Goal: Information Seeking & Learning: Find specific fact

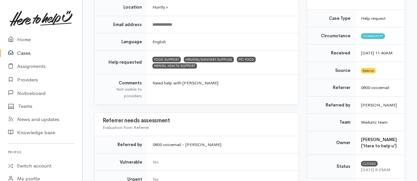
scroll to position [99, 0]
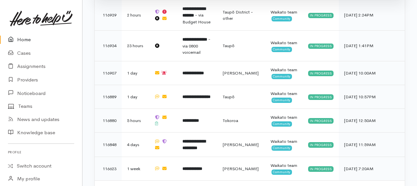
scroll to position [557, 0]
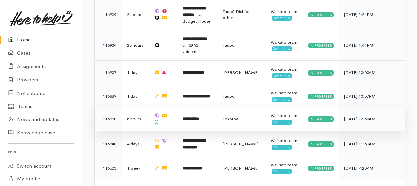
click at [192, 117] on b "**********" at bounding box center [191, 119] width 17 height 4
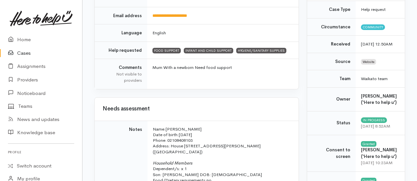
scroll to position [165, 0]
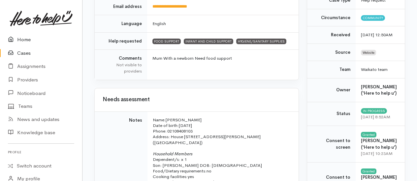
click at [22, 41] on link "Home" at bounding box center [41, 40] width 82 height 14
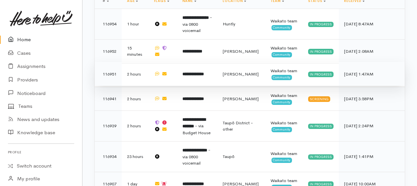
scroll to position [401, 0]
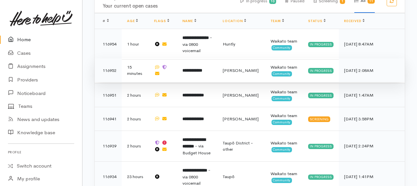
click at [198, 68] on b "**********" at bounding box center [193, 70] width 20 height 4
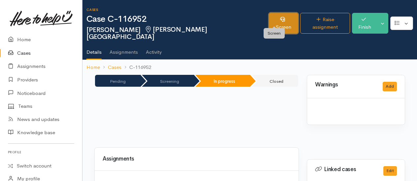
click at [279, 18] on link "Screen" at bounding box center [283, 23] width 29 height 21
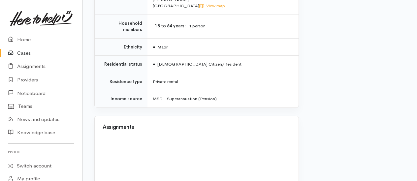
scroll to position [599, 0]
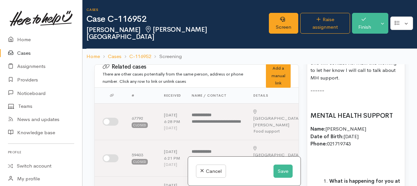
scroll to position [892, 0]
drag, startPoint x: 317, startPoint y: 118, endPoint x: 393, endPoint y: 95, distance: 78.9
click at [317, 107] on p at bounding box center [356, 104] width 91 height 8
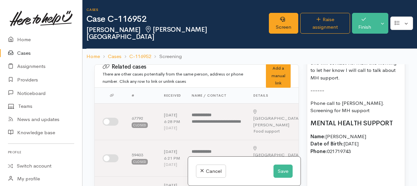
click at [387, 115] on p "Phone call to Linda. Screening for MH support" at bounding box center [356, 107] width 91 height 15
click at [336, 115] on p "Phone call to Linda. Screening for holistic MH support" at bounding box center [356, 107] width 91 height 15
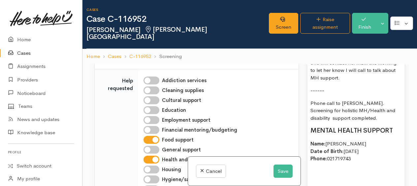
scroll to position [859, 0]
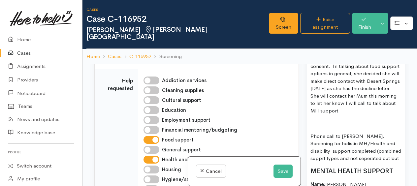
click at [386, 163] on p "Phone call to Linda. Screening for holistic MH/Health and disability support co…" at bounding box center [356, 148] width 91 height 30
click at [384, 163] on p "Phone call to Linda. Screening for holistic MH/Health and disability support co…" at bounding box center [356, 148] width 91 height 30
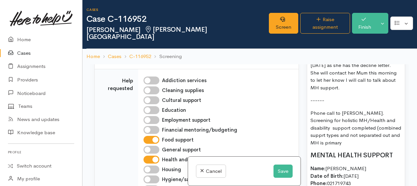
scroll to position [892, 0]
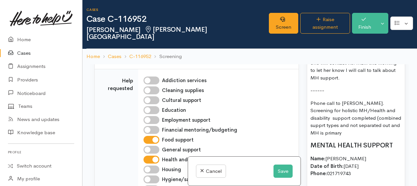
click at [328, 137] on p "Phone call to Linda. Screening for holistic MH/Health and disability support co…" at bounding box center [356, 118] width 91 height 37
click at [391, 133] on p "Phone call to Linda. Screening for holistic MH/Health and disability support co…" at bounding box center [356, 118] width 91 height 37
click at [342, 137] on p "Phone call to Linda. Screening for holistic MH/Health and disability support co…" at bounding box center [356, 118] width 91 height 37
click at [356, 137] on p "Phone call to Linda. Screening for holistic MH/Health and disability support co…" at bounding box center [356, 118] width 91 height 37
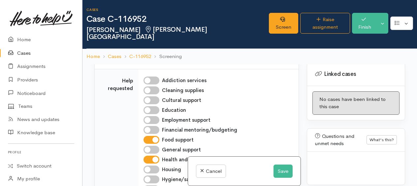
scroll to position [1425, 0]
click at [285, 170] on button "Save" at bounding box center [283, 172] width 19 height 14
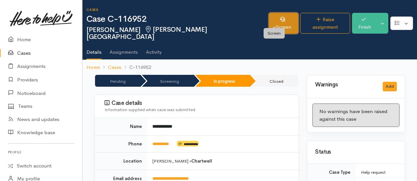
click at [273, 22] on link "Screen" at bounding box center [283, 23] width 29 height 21
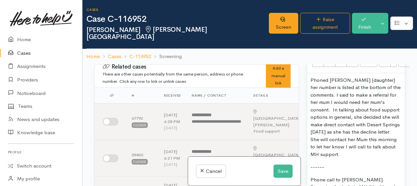
scroll to position [826, 0]
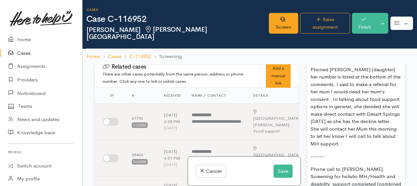
click at [384, 109] on p "Phoned [PERSON_NAME] (daughter) her number is listed at the bottom of the comme…" at bounding box center [356, 107] width 91 height 82
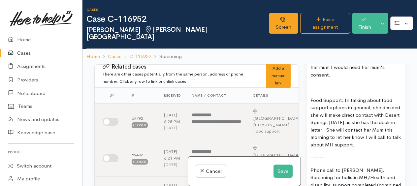
scroll to position [859, 0]
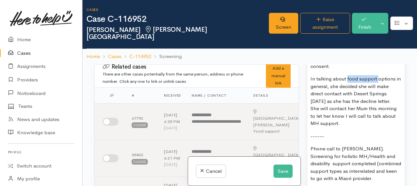
drag, startPoint x: 346, startPoint y: 88, endPoint x: 378, endPoint y: 89, distance: 31.4
click at [378, 89] on p "In talking about food support options in general, she decided she will make dir…" at bounding box center [356, 101] width 91 height 52
click at [333, 94] on p "In talking about food support options in general, she decided she will make dir…" at bounding box center [356, 101] width 91 height 52
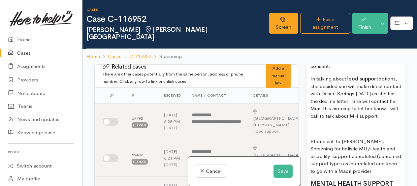
scroll to position [892, 0]
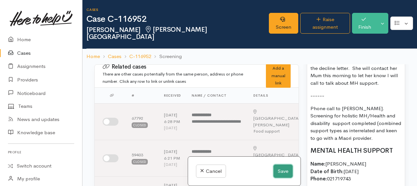
click at [283, 171] on button "Save" at bounding box center [283, 172] width 19 height 14
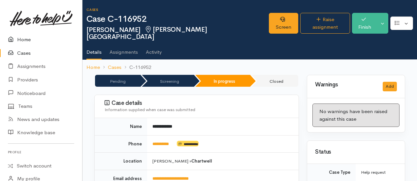
drag, startPoint x: 21, startPoint y: 39, endPoint x: 29, endPoint y: 39, distance: 7.6
click at [22, 39] on link "Home" at bounding box center [41, 40] width 82 height 14
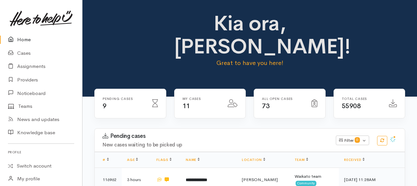
click at [22, 41] on link "Home" at bounding box center [41, 40] width 82 height 14
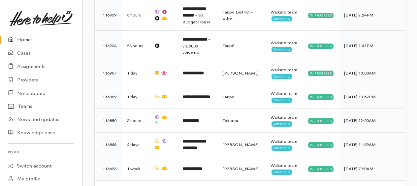
scroll to position [533, 0]
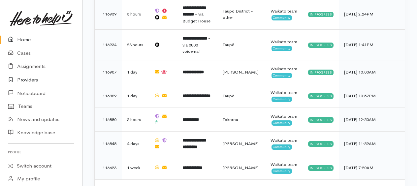
click at [22, 77] on link "Providers" at bounding box center [41, 80] width 82 height 14
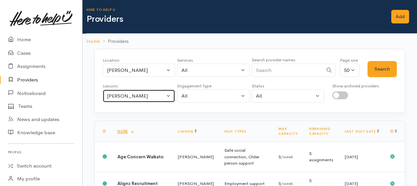
click at [131, 100] on button "[PERSON_NAME]" at bounding box center [139, 97] width 73 height 14
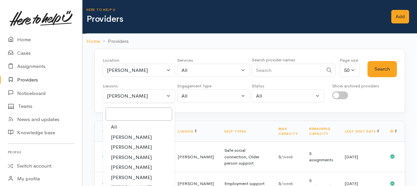
click at [119, 122] on link "All" at bounding box center [139, 127] width 72 height 10
select select "null"
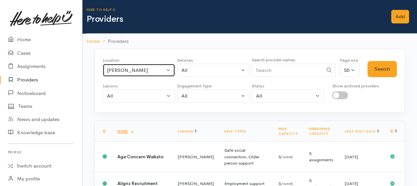
click at [122, 68] on div "[PERSON_NAME]" at bounding box center [136, 71] width 58 height 8
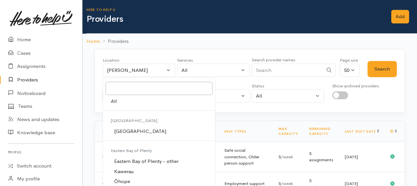
drag, startPoint x: 111, startPoint y: 104, endPoint x: 201, endPoint y: 58, distance: 101.5
click at [111, 102] on span "All" at bounding box center [114, 102] width 6 height 8
select select "-1"
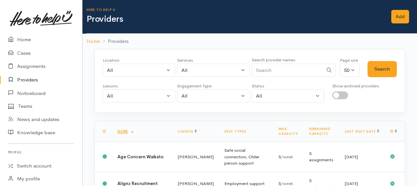
click at [262, 68] on input "Search" at bounding box center [287, 71] width 71 height 14
click at [372, 71] on button "Search" at bounding box center [382, 69] width 29 height 16
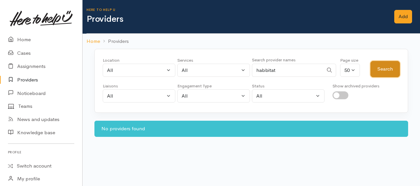
click at [390, 66] on button "Search" at bounding box center [385, 69] width 29 height 16
click at [275, 69] on input "habbitat" at bounding box center [287, 71] width 71 height 14
type input "habitat"
click at [380, 69] on button "Search" at bounding box center [385, 69] width 29 height 16
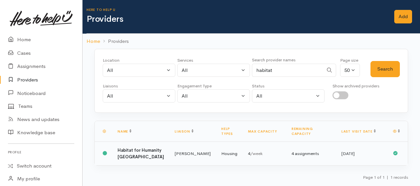
click at [149, 149] on b "Habitat for Humanity Central Region" at bounding box center [141, 154] width 47 height 12
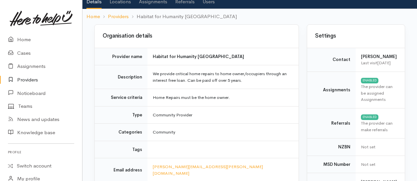
scroll to position [33, 0]
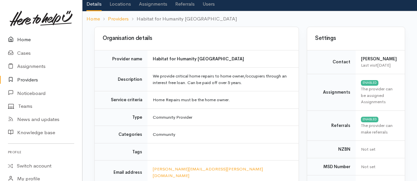
click at [23, 40] on link "Home" at bounding box center [41, 40] width 82 height 14
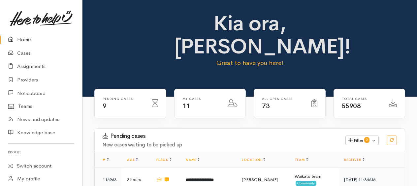
scroll to position [132, 0]
